Goal: Task Accomplishment & Management: Use online tool/utility

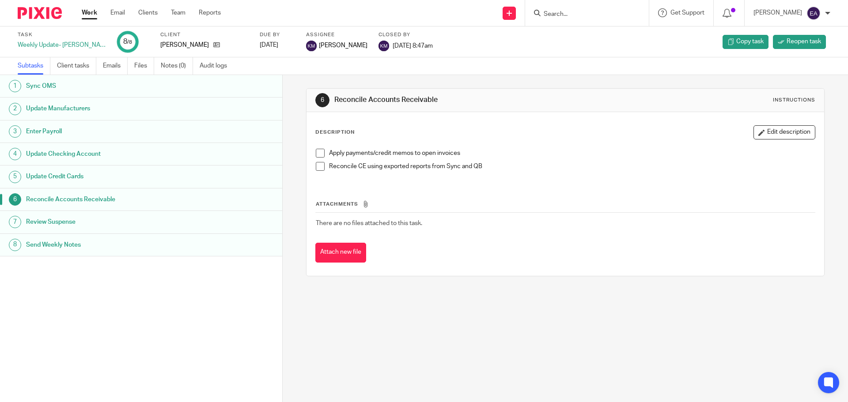
drag, startPoint x: 315, startPoint y: 153, endPoint x: 317, endPoint y: 163, distance: 10.0
click at [316, 155] on span at bounding box center [320, 153] width 9 height 9
click at [317, 167] on span at bounding box center [320, 166] width 9 height 9
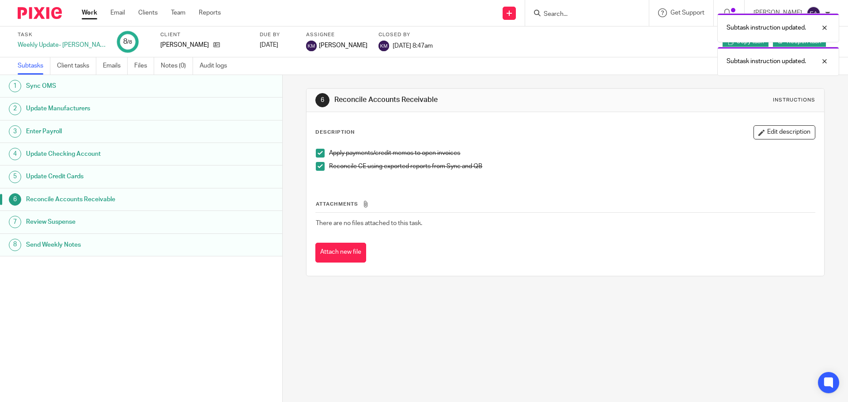
click at [88, 226] on h1 "Review Suspense" at bounding box center [108, 222] width 165 height 13
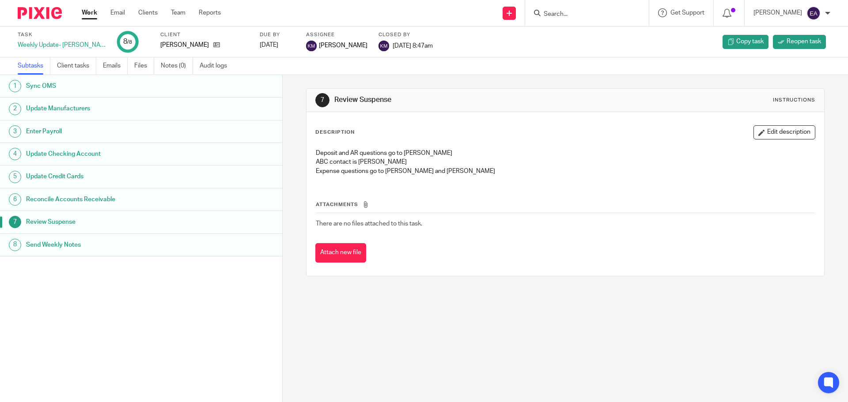
click at [67, 244] on h1 "Send Weekly Notes" at bounding box center [108, 245] width 165 height 13
drag, startPoint x: 433, startPoint y: 149, endPoint x: 398, endPoint y: 150, distance: 35.8
click at [398, 150] on p "ABS Weekly Notes Password- Polumya22" at bounding box center [565, 153] width 499 height 9
copy p "Polumya22"
click at [589, 15] on input "Search" at bounding box center [583, 15] width 80 height 8
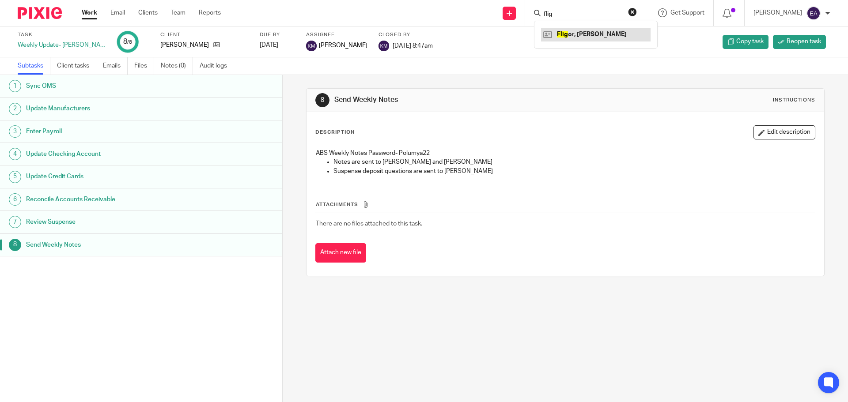
type input "flig"
click at [578, 32] on link at bounding box center [596, 34] width 110 height 13
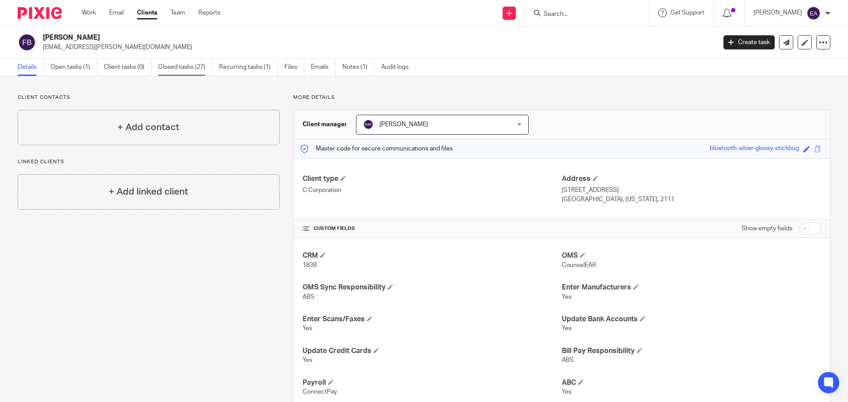
click at [191, 70] on link "Closed tasks (27)" at bounding box center [185, 67] width 54 height 17
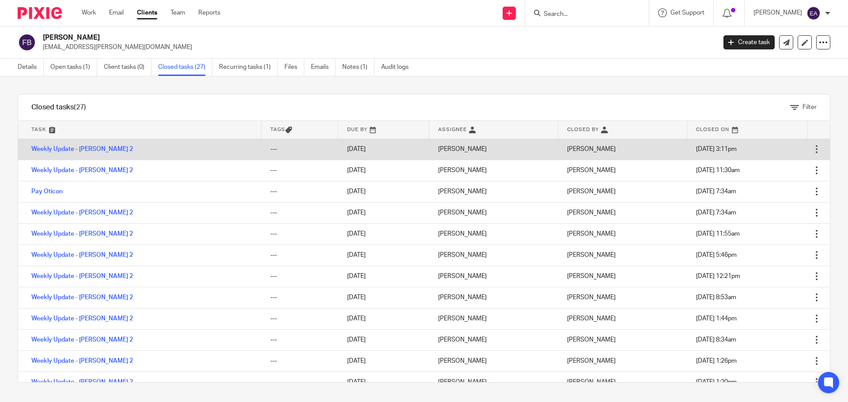
click at [71, 153] on td "Weekly Update - [PERSON_NAME] 2" at bounding box center [139, 149] width 243 height 21
click at [72, 151] on link "Weekly Update - [PERSON_NAME] 2" at bounding box center [82, 149] width 102 height 6
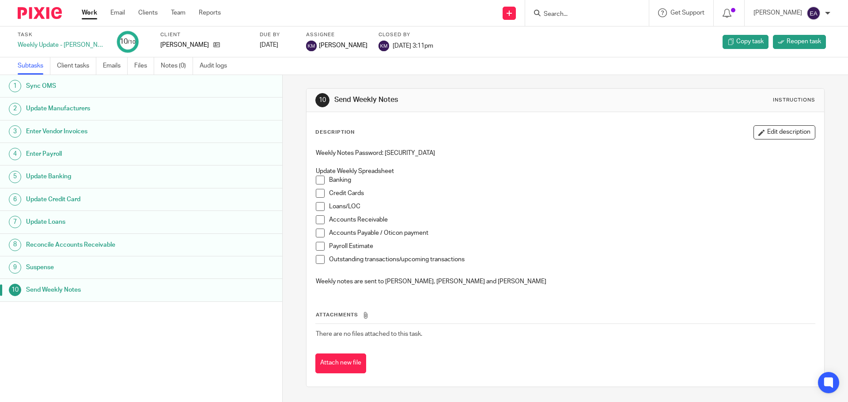
click at [76, 113] on h1 "Update Manufacturers" at bounding box center [108, 108] width 165 height 13
